Goal: Task Accomplishment & Management: Use online tool/utility

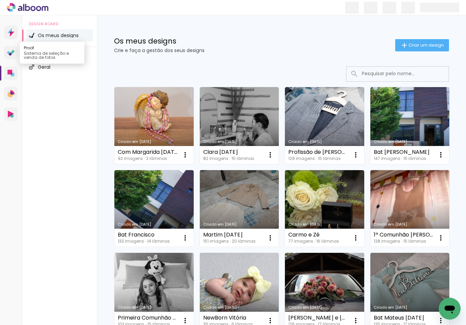
scroll to position [0, 0]
click at [10, 52] on icon at bounding box center [11, 53] width 8 height 6
click at [161, 135] on link "Criado em 21/08/25" at bounding box center [153, 125] width 79 height 77
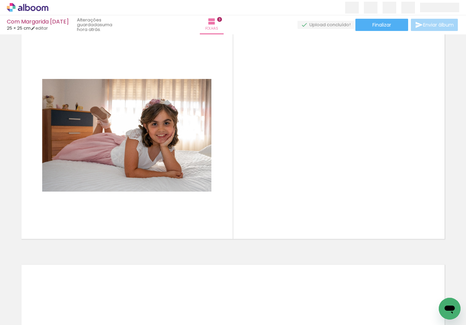
scroll to position [0, 473]
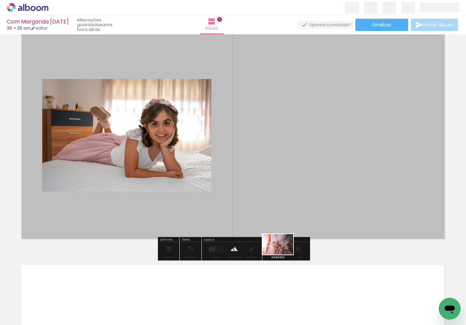
drag, startPoint x: 248, startPoint y: 305, endPoint x: 282, endPoint y: 254, distance: 61.5
click at [282, 254] on quentale-workspace at bounding box center [233, 162] width 466 height 325
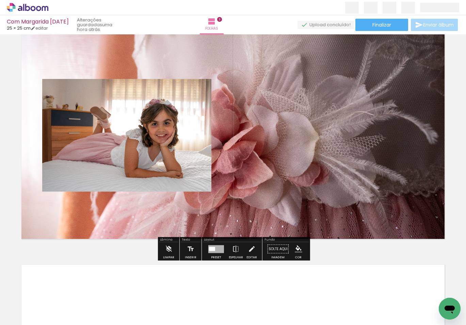
click at [365, 81] on quentale-layouter at bounding box center [233, 136] width 432 height 216
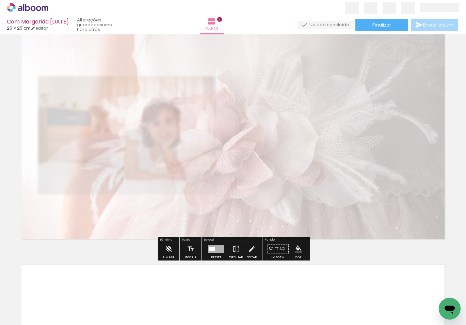
drag, startPoint x: 111, startPoint y: 46, endPoint x: 92, endPoint y: 46, distance: 19.4
type paper-slider "25"
click at [92, 46] on div at bounding box center [104, 44] width 27 height 11
click at [260, 132] on quentale-photo at bounding box center [233, 136] width 432 height 216
click at [349, 196] on quentale-photo at bounding box center [233, 136] width 432 height 216
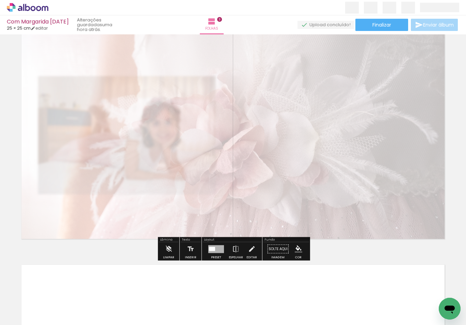
click at [361, 252] on div "Inserir folha 1 de 3 Inserir folha 2 de 3 Inserir folha 3 de 3" at bounding box center [233, 10] width 466 height 931
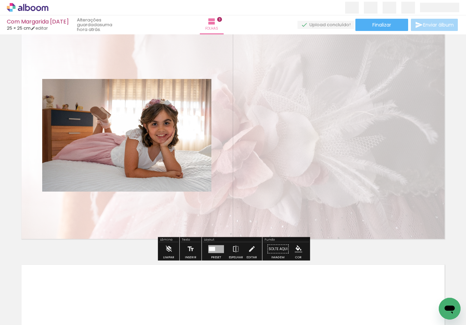
scroll to position [0, 551]
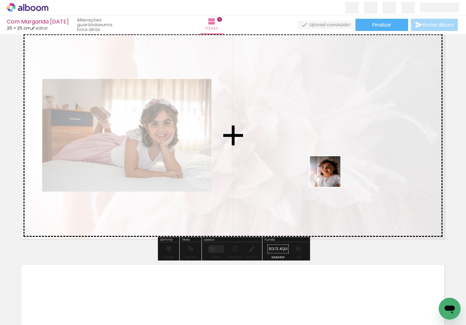
drag, startPoint x: 247, startPoint y: 305, endPoint x: 337, endPoint y: 170, distance: 161.7
click at [337, 170] on quentale-workspace at bounding box center [233, 162] width 466 height 325
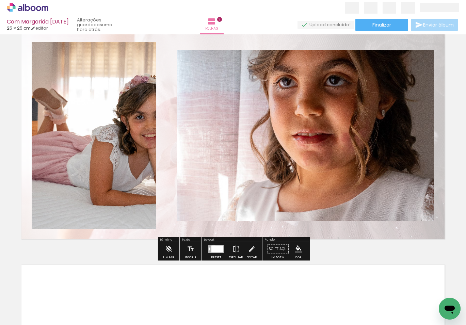
drag, startPoint x: 212, startPoint y: 247, endPoint x: 219, endPoint y: 244, distance: 7.2
click at [212, 246] on div at bounding box center [217, 248] width 12 height 7
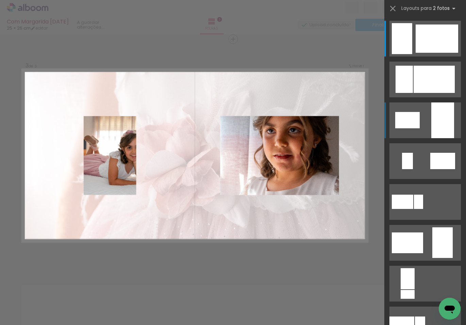
scroll to position [469, 0]
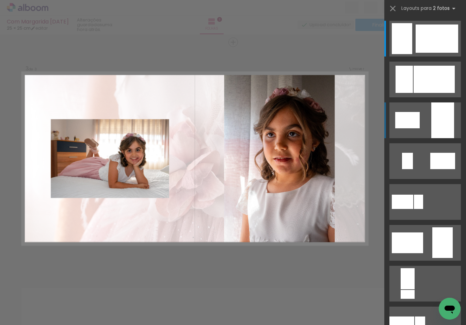
click at [435, 127] on div at bounding box center [442, 120] width 23 height 36
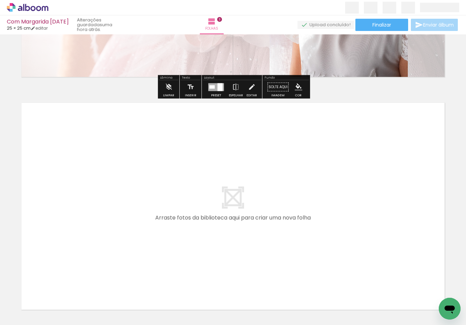
scroll to position [667, 0]
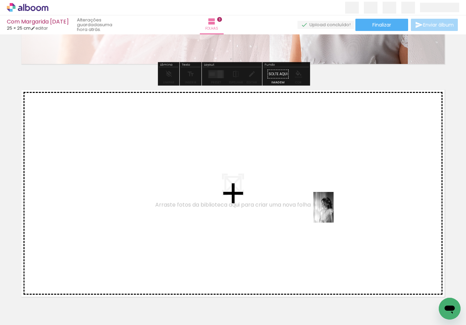
click at [333, 214] on quentale-workspace at bounding box center [233, 162] width 466 height 325
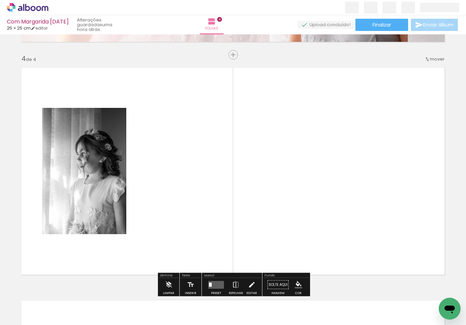
scroll to position [702, 0]
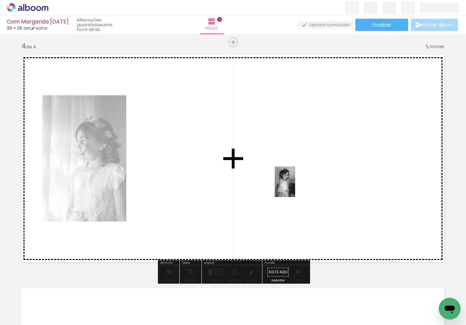
drag, startPoint x: 319, startPoint y: 305, endPoint x: 295, endPoint y: 186, distance: 120.5
click at [295, 186] on quentale-workspace at bounding box center [233, 162] width 466 height 325
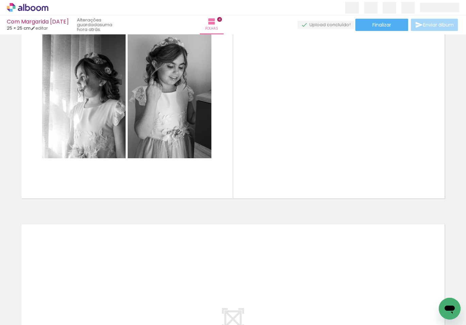
scroll to position [0, 613]
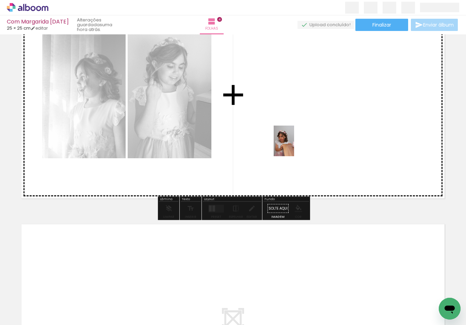
drag, startPoint x: 300, startPoint y: 187, endPoint x: 293, endPoint y: 129, distance: 59.0
click at [293, 129] on quentale-workspace at bounding box center [233, 162] width 466 height 325
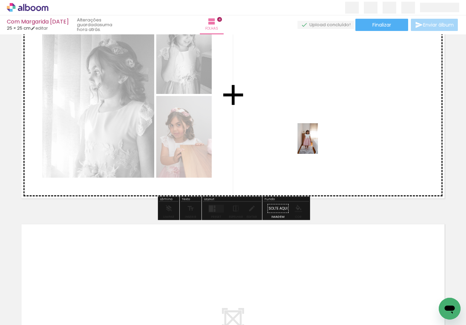
drag, startPoint x: 336, startPoint y: 295, endPoint x: 318, endPoint y: 144, distance: 151.8
click at [318, 144] on quentale-workspace at bounding box center [233, 162] width 466 height 325
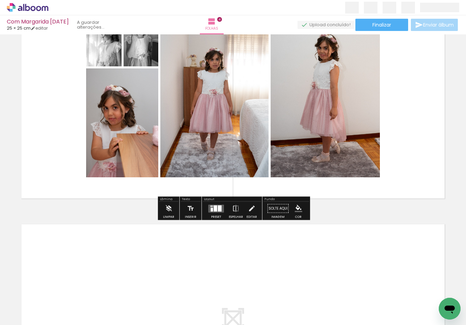
drag, startPoint x: 372, startPoint y: 305, endPoint x: 334, endPoint y: 136, distance: 173.1
click at [334, 136] on quentale-workspace at bounding box center [233, 162] width 466 height 325
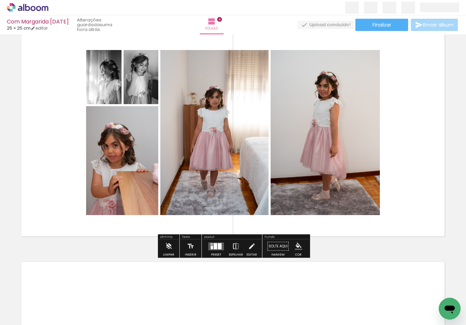
scroll to position [732, 0]
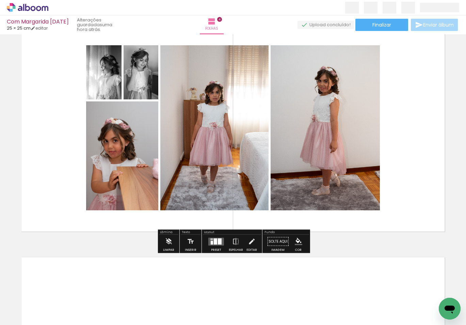
click at [214, 240] on div at bounding box center [215, 241] width 3 height 6
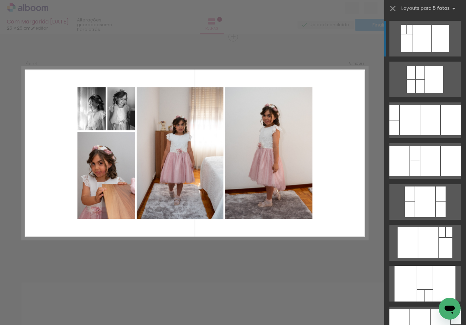
scroll to position [702, 0]
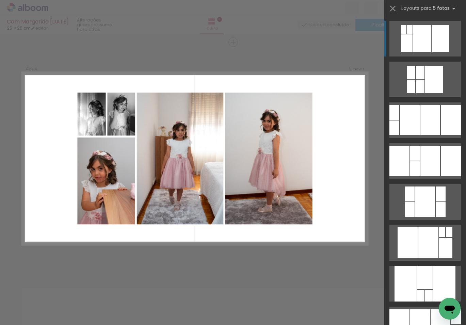
click at [123, 125] on quentale-photo at bounding box center [121, 114] width 28 height 43
click at [90, 118] on div at bounding box center [91, 114] width 29 height 43
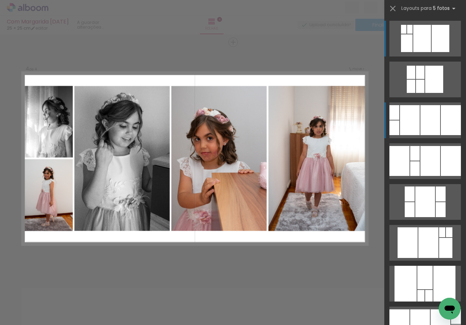
click at [420, 56] on quentale-layouter at bounding box center [424, 39] width 71 height 36
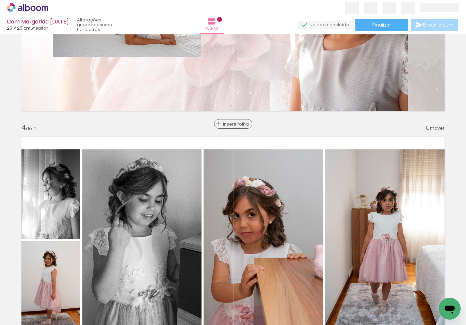
scroll to position [615, 0]
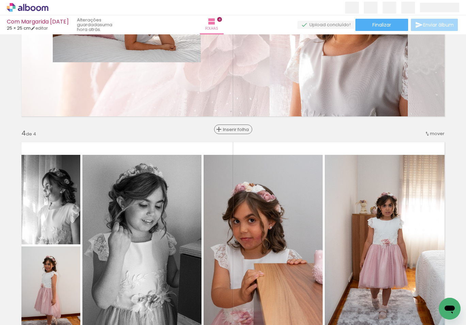
click at [232, 129] on span "Inserir folha" at bounding box center [236, 129] width 27 height 4
